Goal: Navigation & Orientation: Find specific page/section

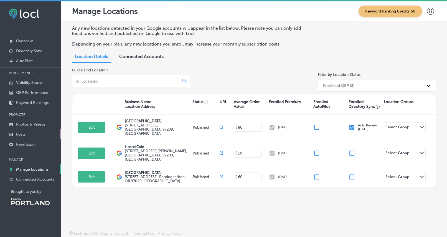
click at [24, 132] on p "Posts" at bounding box center [20, 134] width 9 height 5
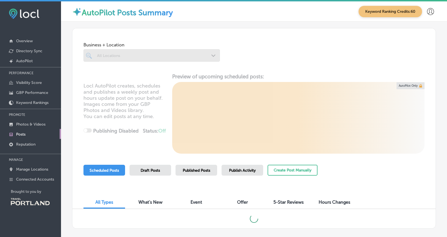
click at [149, 168] on span "Draft Posts" at bounding box center [150, 170] width 19 height 5
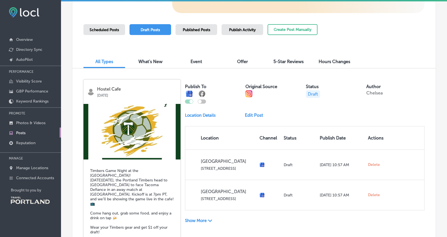
scroll to position [122, 0]
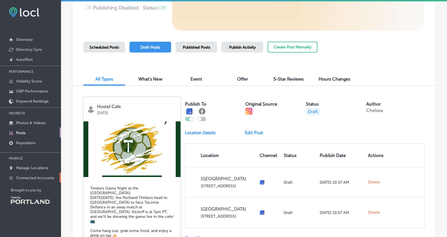
click at [39, 177] on p "Connected Accounts" at bounding box center [35, 177] width 38 height 5
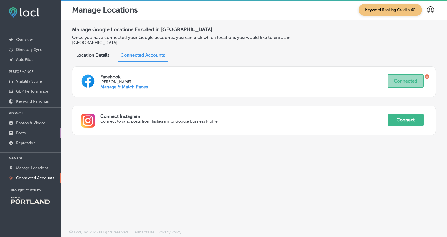
click at [21, 133] on p "Posts" at bounding box center [20, 132] width 9 height 5
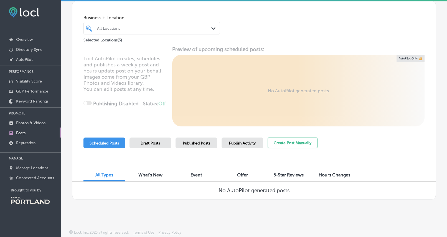
scroll to position [26, 0]
click at [150, 180] on div "What's New" at bounding box center [151, 175] width 42 height 12
click at [41, 180] on link "Connected Accounts" at bounding box center [30, 177] width 61 height 10
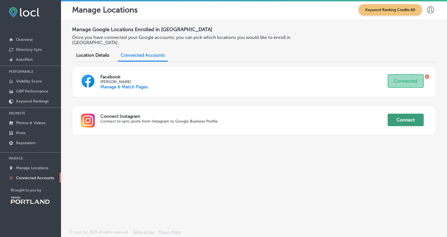
click at [407, 117] on button "Connect" at bounding box center [406, 119] width 36 height 12
click at [39, 168] on p "Manage Locations" at bounding box center [32, 167] width 32 height 5
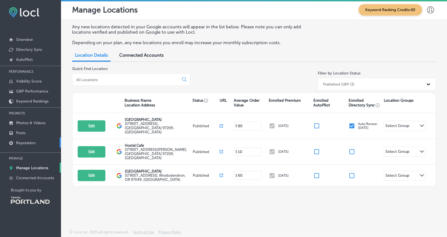
click at [34, 144] on p "Reputation" at bounding box center [25, 142] width 19 height 5
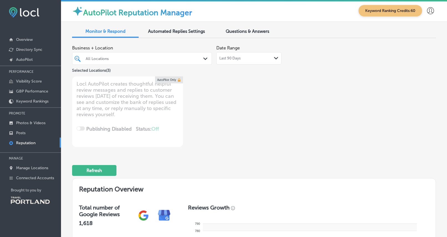
type textarea "x"
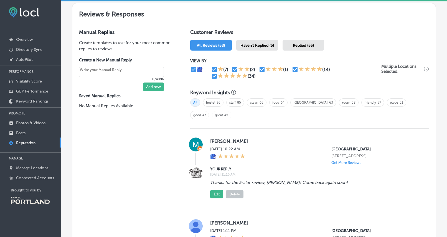
scroll to position [365, 0]
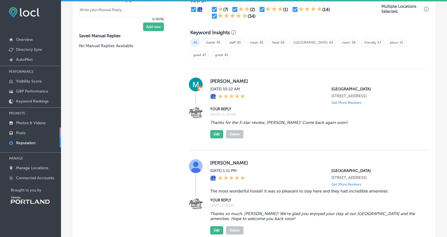
click at [28, 133] on link "Posts" at bounding box center [30, 132] width 61 height 10
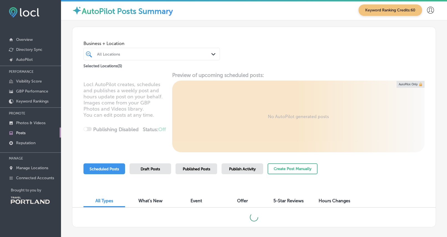
click at [157, 169] on span "Draft Posts" at bounding box center [150, 168] width 19 height 5
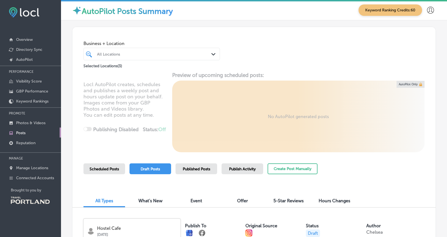
click at [154, 199] on span "What's New" at bounding box center [150, 200] width 24 height 5
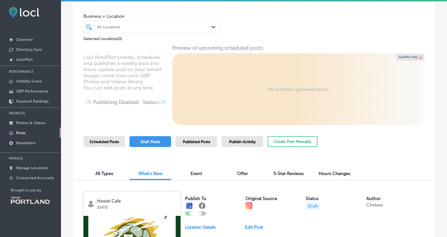
scroll to position [190, 0]
